Goal: Information Seeking & Learning: Learn about a topic

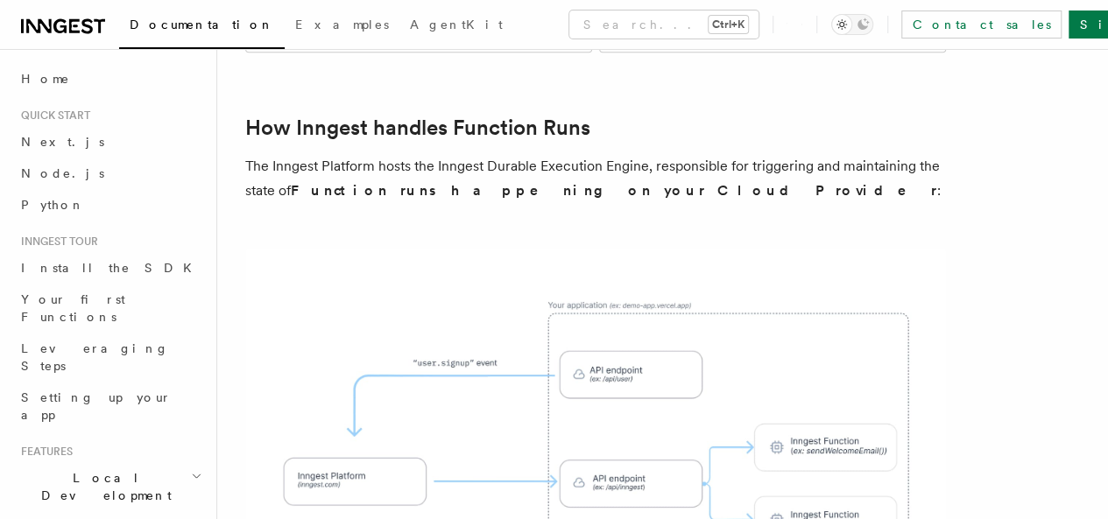
scroll to position [491, 0]
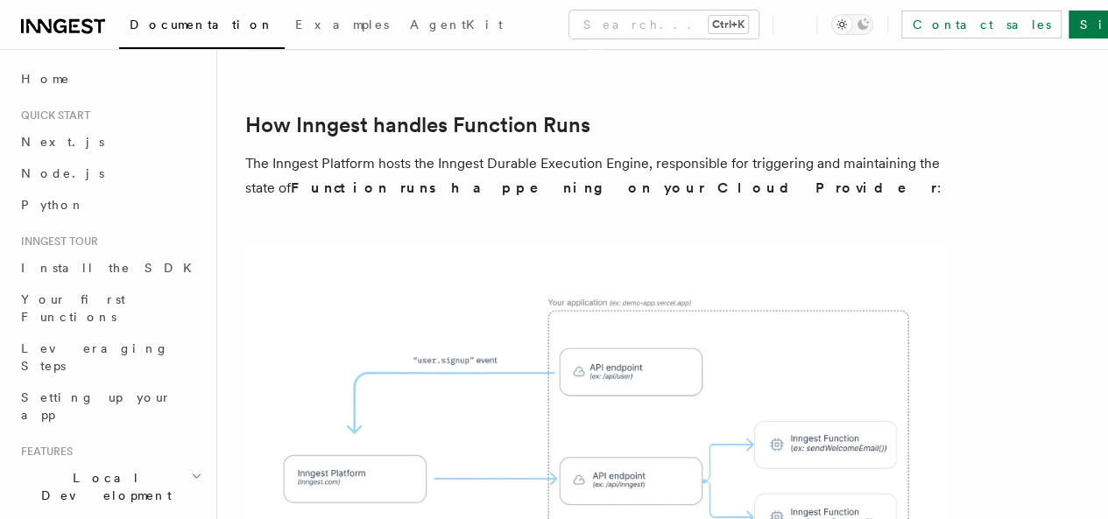
click at [619, 384] on img at bounding box center [595, 428] width 701 height 365
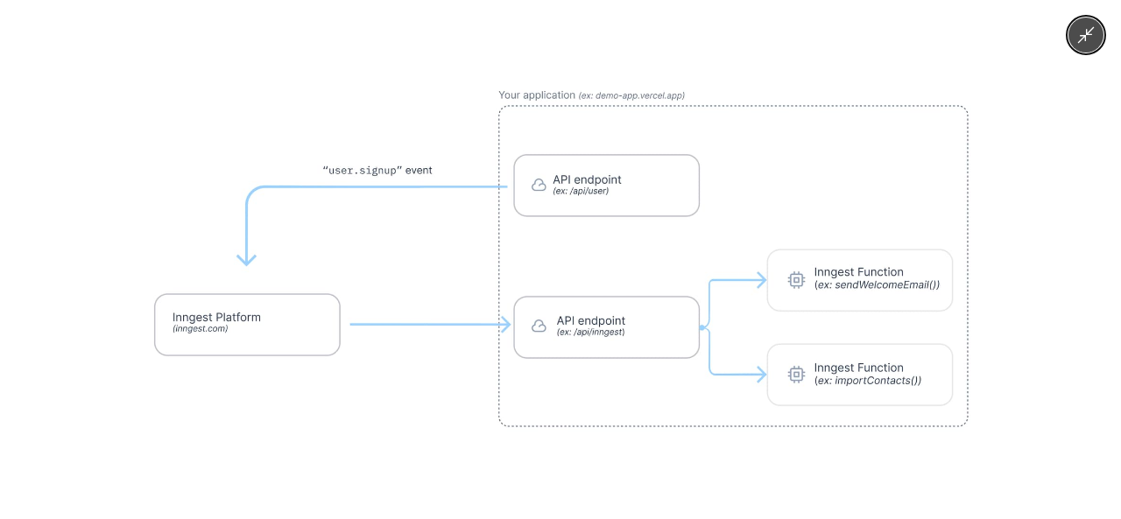
click at [619, 384] on img at bounding box center [560, 260] width 912 height 476
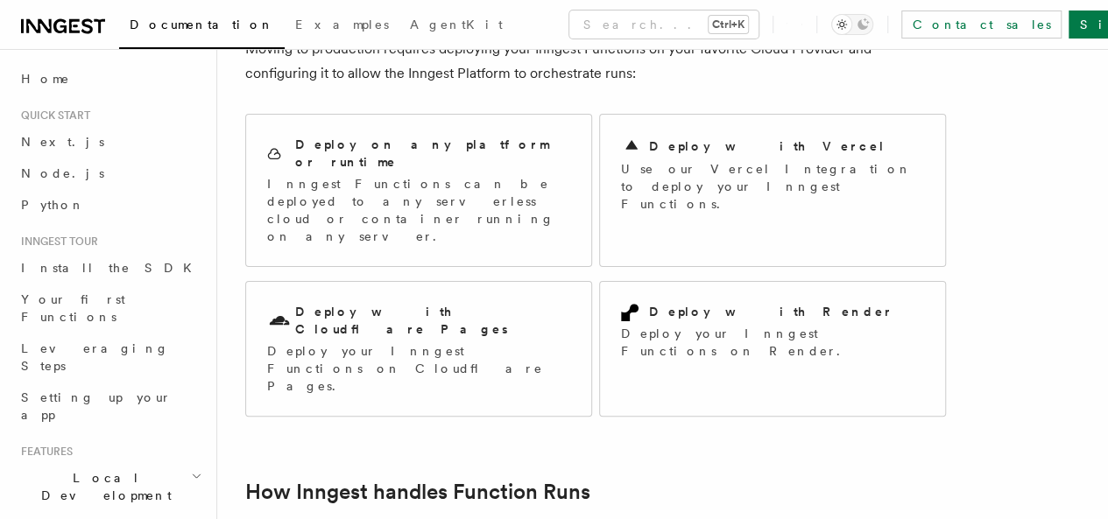
scroll to position [0, 0]
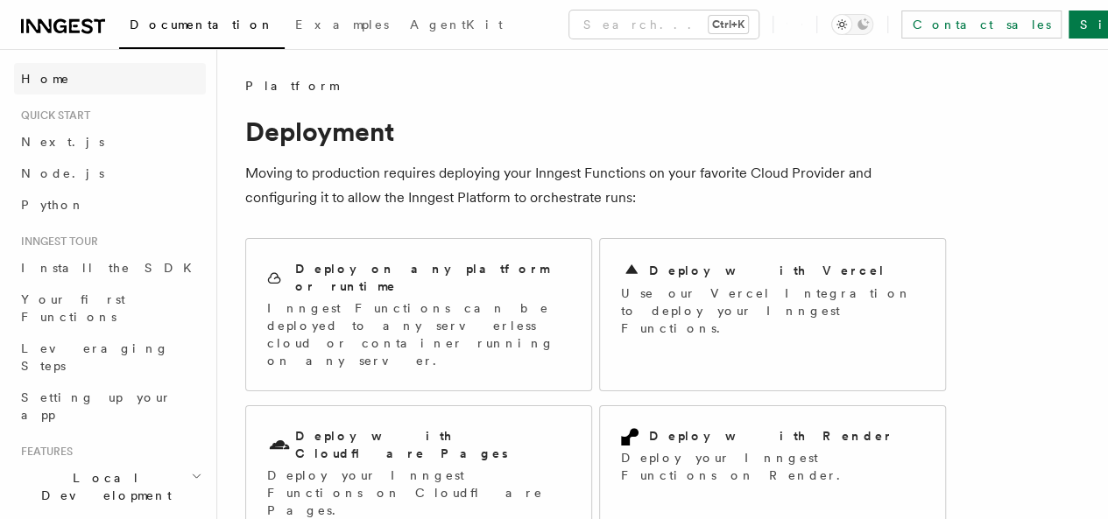
click at [95, 85] on link "Home" at bounding box center [110, 79] width 192 height 32
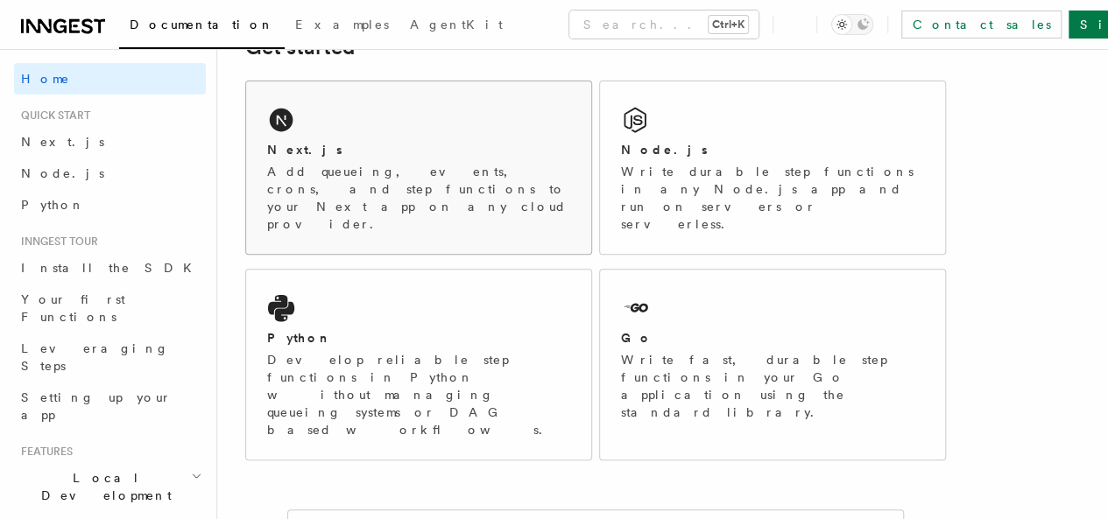
scroll to position [285, 0]
click at [469, 367] on p "Develop reliable step functions in Python without managing queueing systems or …" at bounding box center [418, 393] width 303 height 88
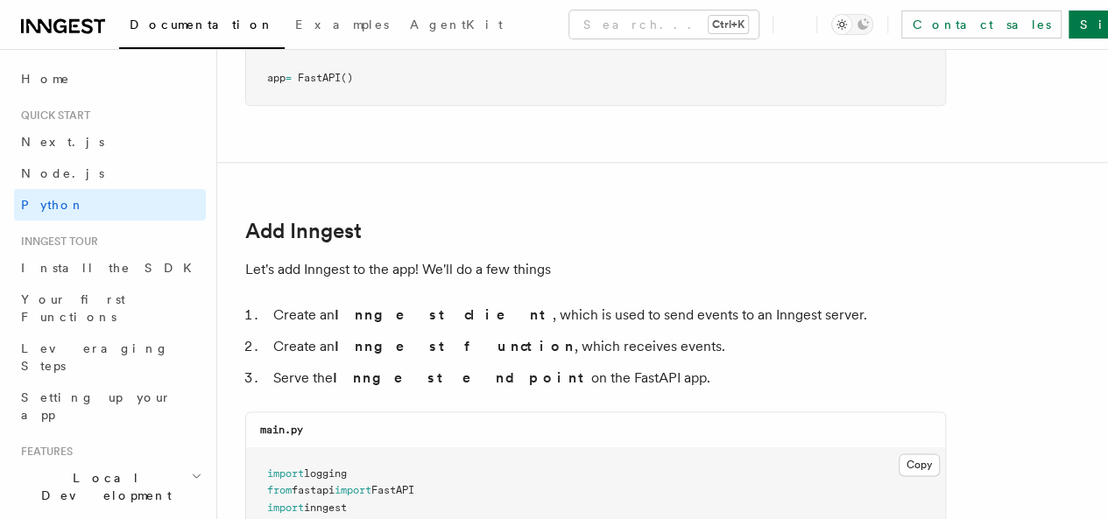
scroll to position [897, 0]
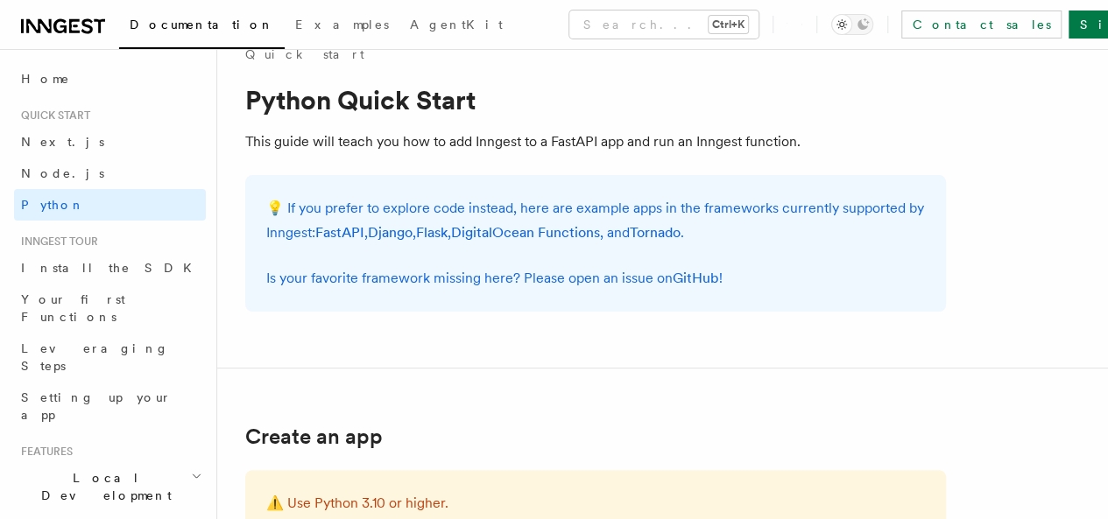
scroll to position [0, 0]
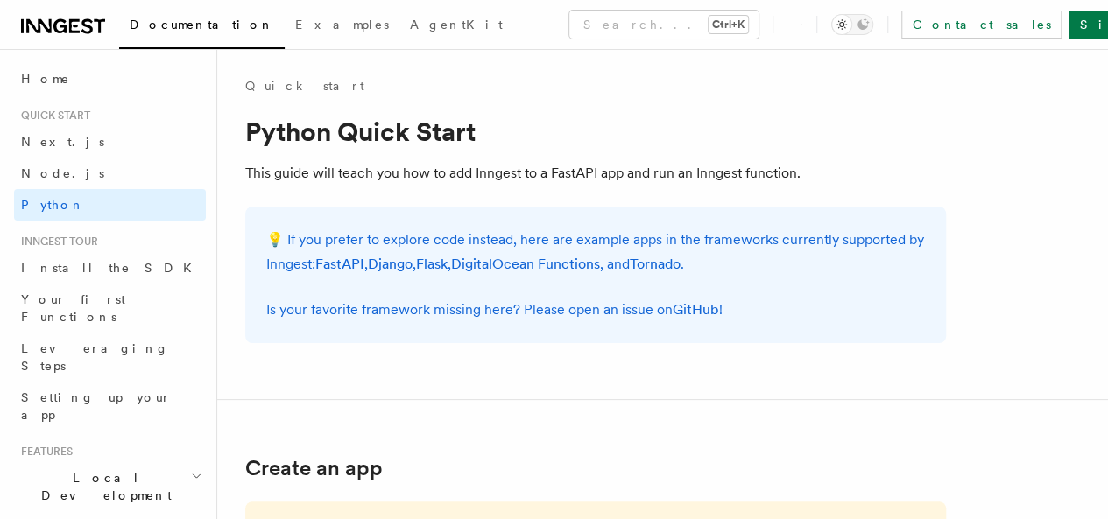
click at [58, 13] on link at bounding box center [63, 24] width 84 height 25
